Goal: Navigation & Orientation: Find specific page/section

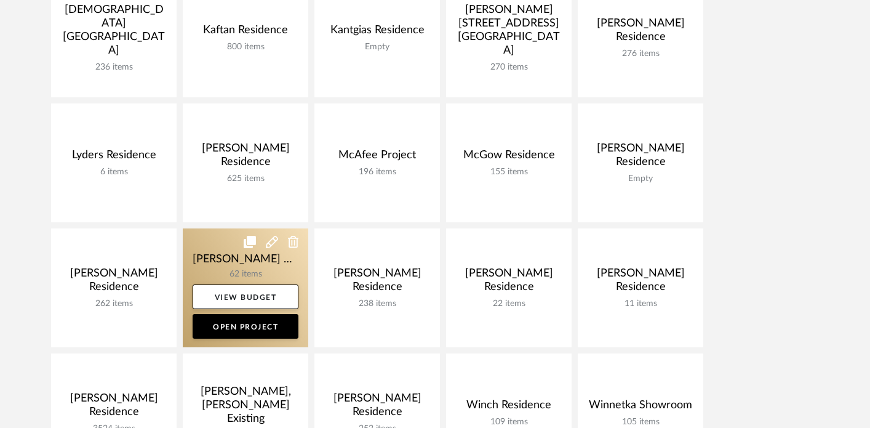
scroll to position [702, 0]
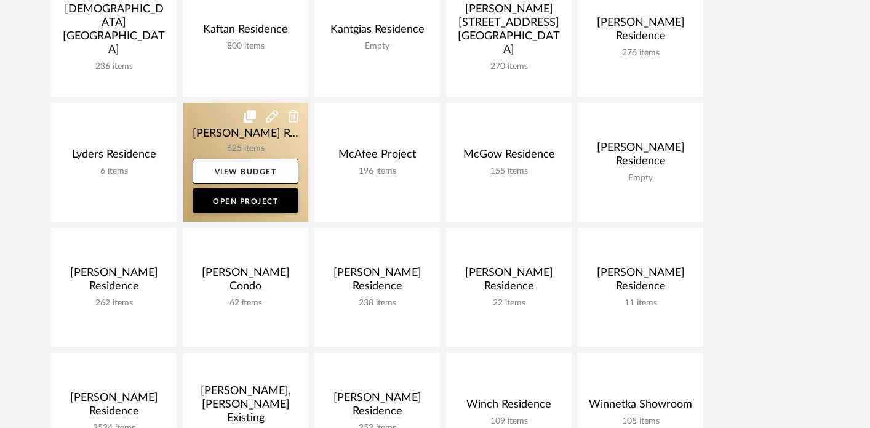
click at [207, 125] on link at bounding box center [246, 162] width 126 height 119
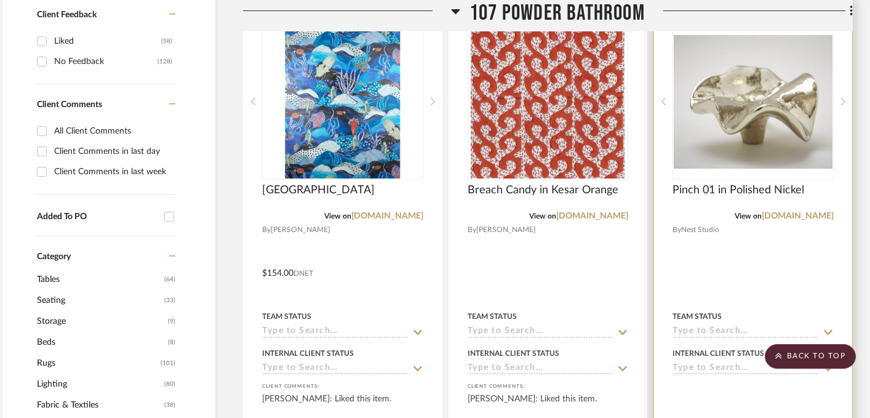
scroll to position [567, 16]
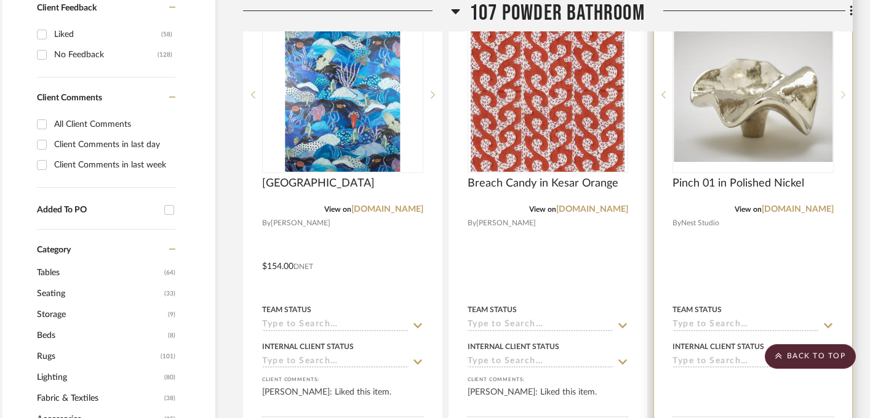
click at [847, 100] on div at bounding box center [843, 95] width 18 height 156
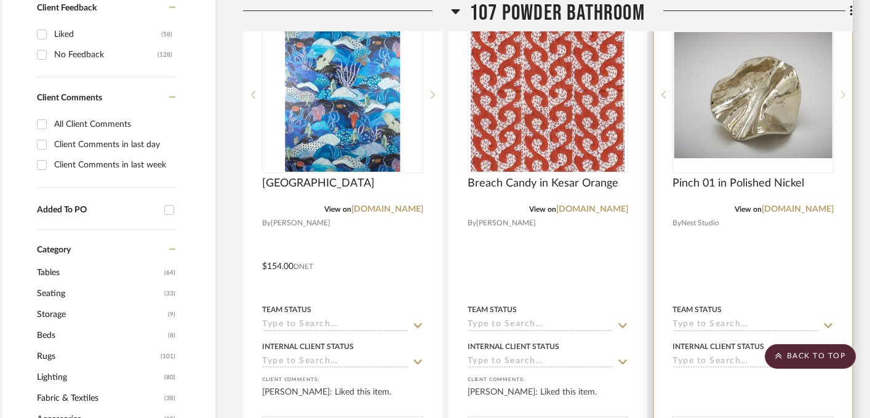
click at [846, 96] on sr-next-btn at bounding box center [843, 94] width 18 height 9
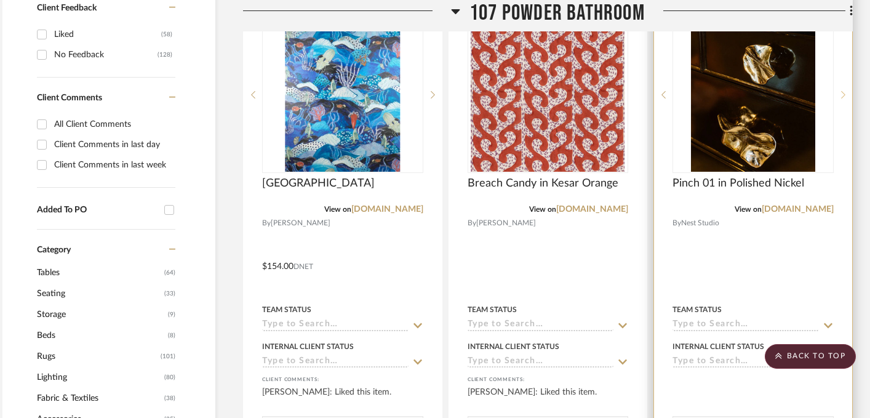
click at [846, 96] on sr-next-btn at bounding box center [843, 94] width 18 height 9
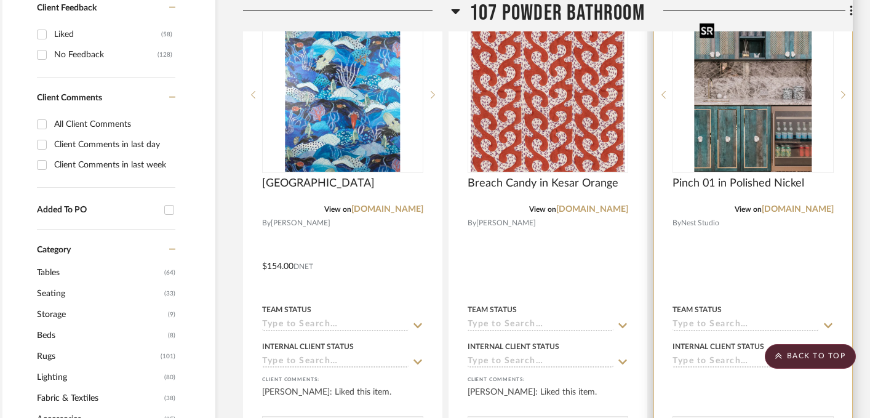
click at [767, 135] on img "3" at bounding box center [754, 95] width 118 height 154
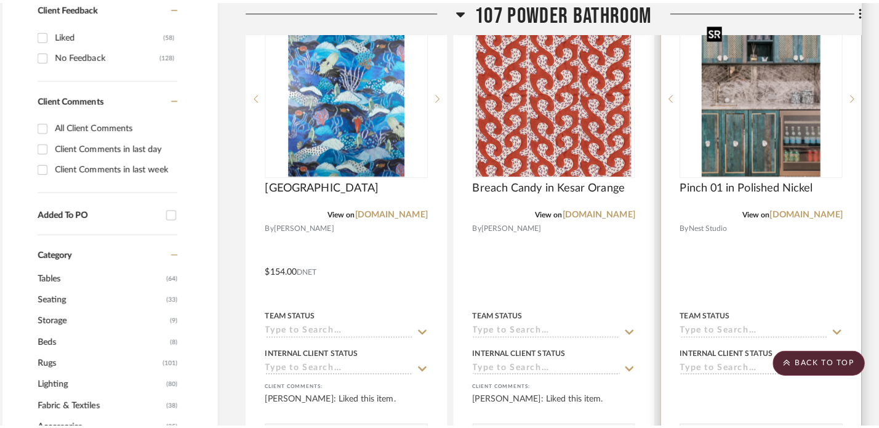
scroll to position [0, 0]
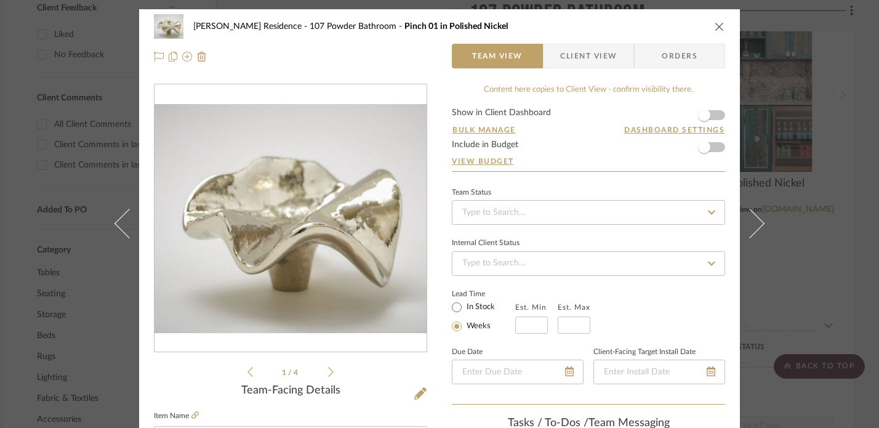
click at [273, 262] on img "0" at bounding box center [290, 218] width 272 height 228
click at [831, 146] on div "[PERSON_NAME] Residence 107 Powder Bathroom Pinch 01 in Polished Nickel Team Vi…" at bounding box center [439, 214] width 879 height 428
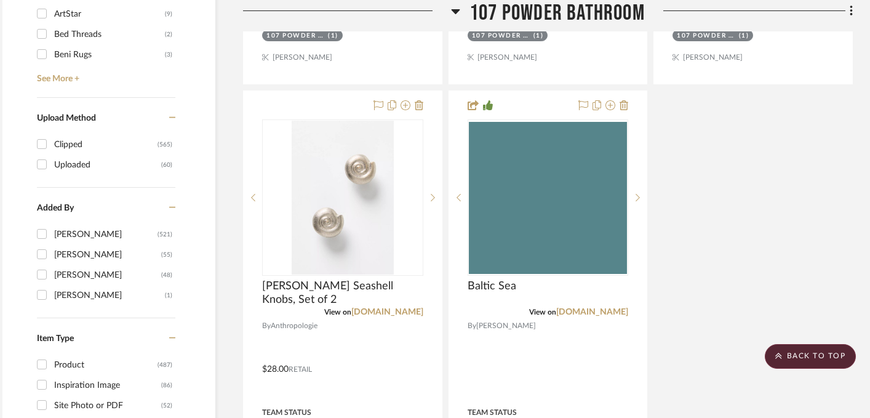
scroll to position [1539, 16]
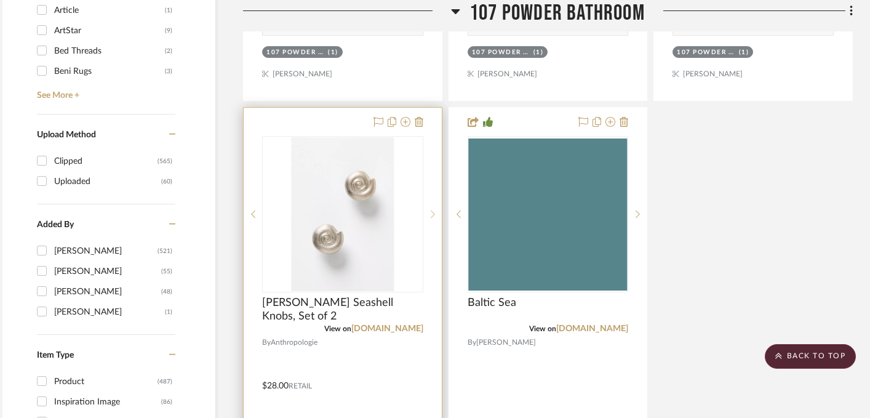
click at [431, 210] on icon at bounding box center [433, 213] width 4 height 7
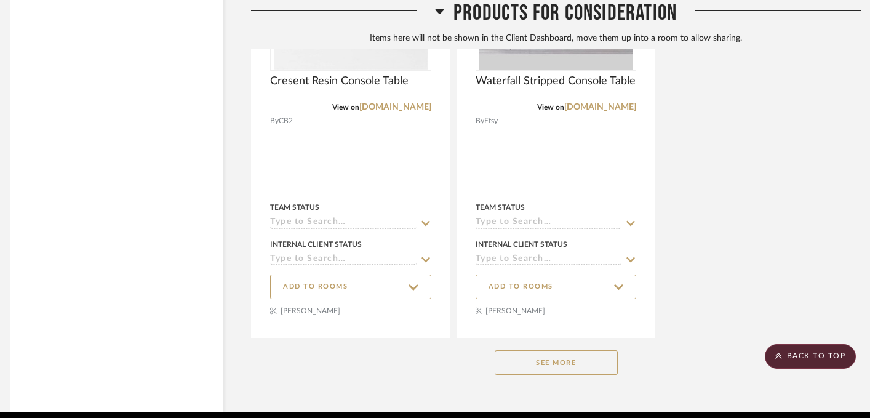
scroll to position [7826, 8]
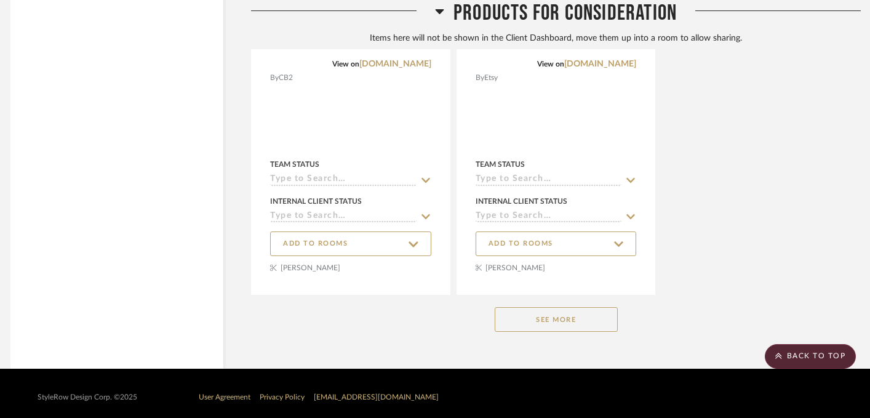
click at [556, 322] on button "See More" at bounding box center [556, 319] width 123 height 25
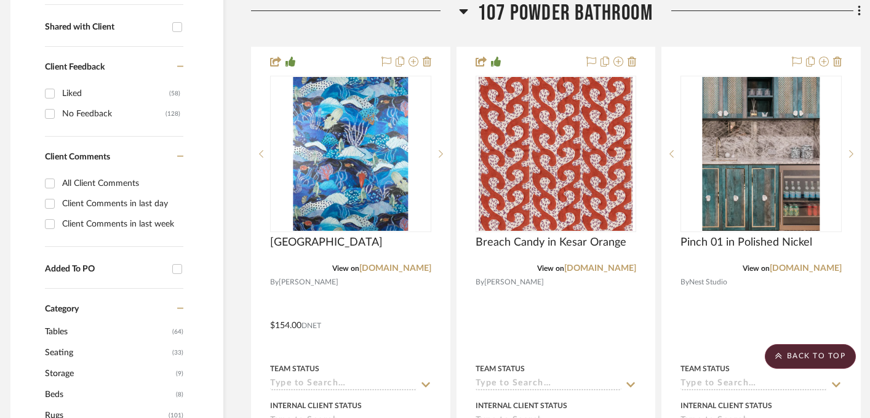
scroll to position [499, 8]
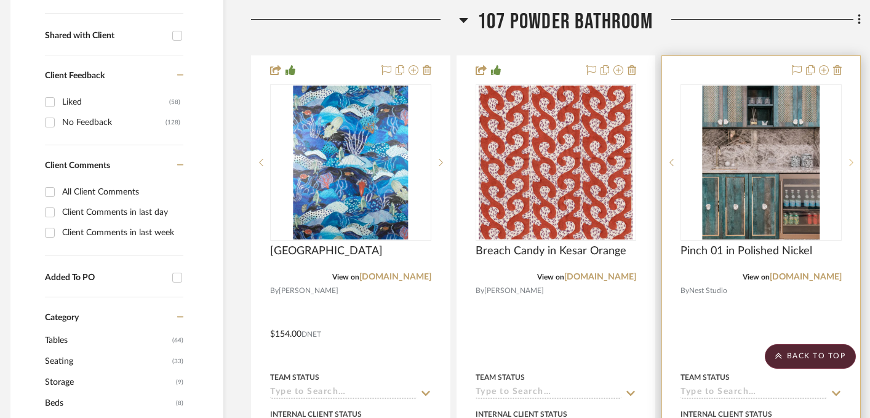
click at [851, 163] on icon at bounding box center [851, 162] width 4 height 9
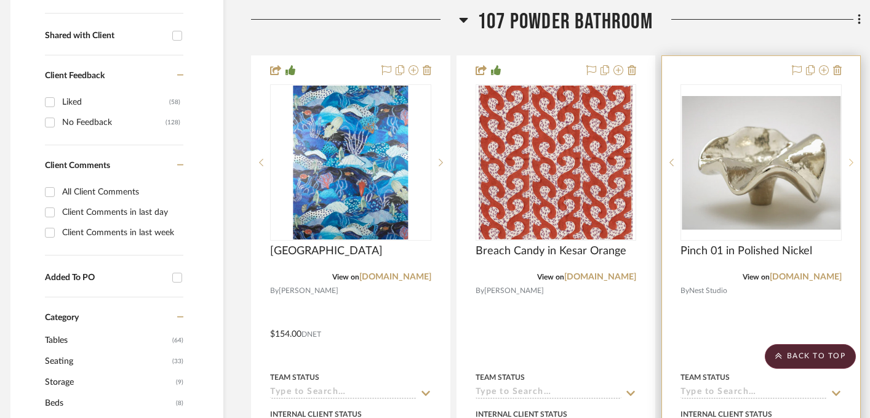
click at [851, 163] on icon at bounding box center [851, 162] width 4 height 9
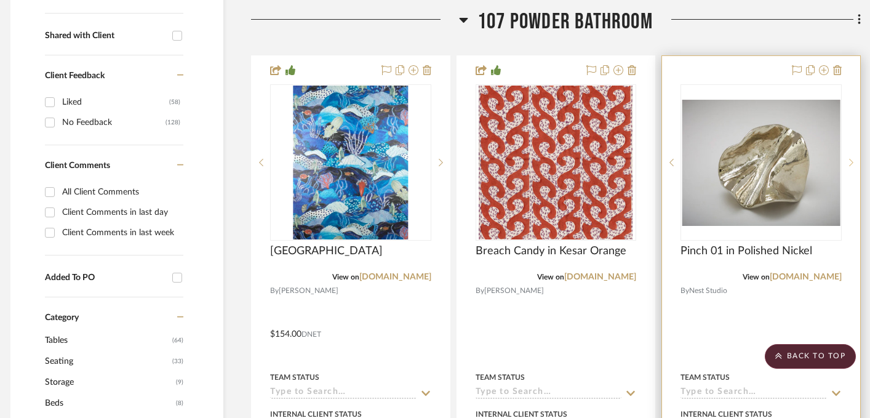
click at [851, 163] on icon at bounding box center [851, 162] width 4 height 9
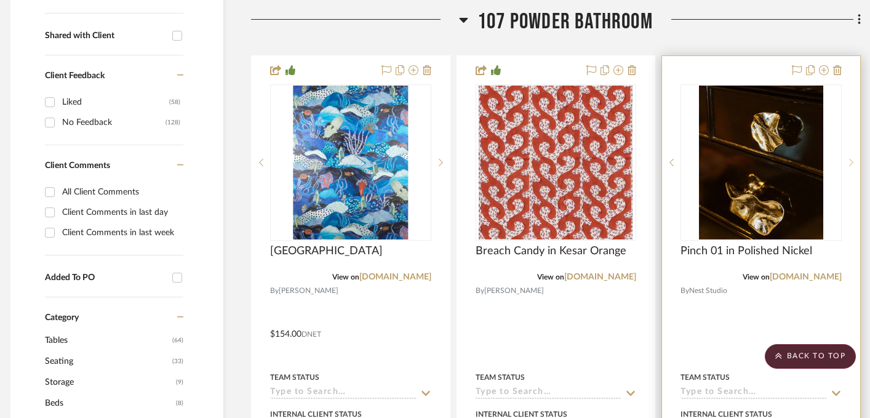
click at [855, 168] on div at bounding box center [851, 162] width 18 height 156
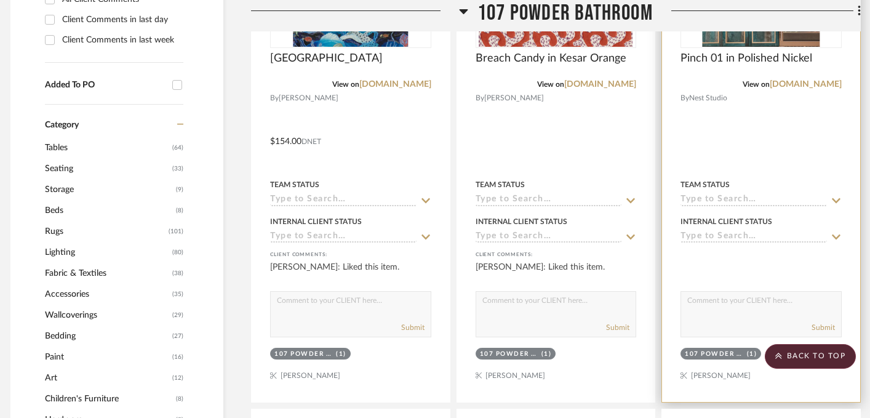
scroll to position [669, 8]
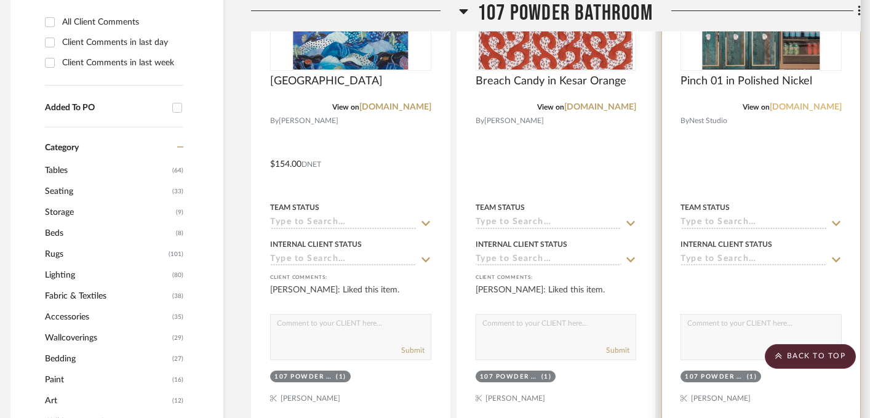
click at [782, 111] on link "[DOMAIN_NAME]" at bounding box center [806, 107] width 72 height 9
